Goal: Transaction & Acquisition: Purchase product/service

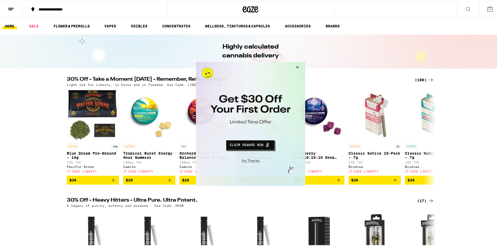
click at [296, 65] on button "Close Modal" at bounding box center [296, 68] width 14 height 13
